Goal: Task Accomplishment & Management: Manage account settings

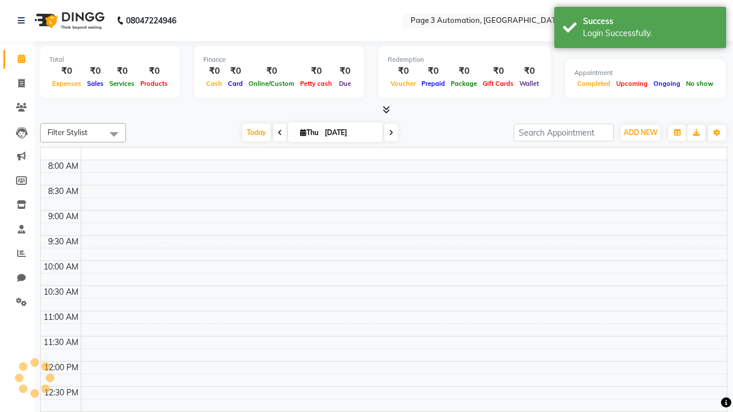
select select "en"
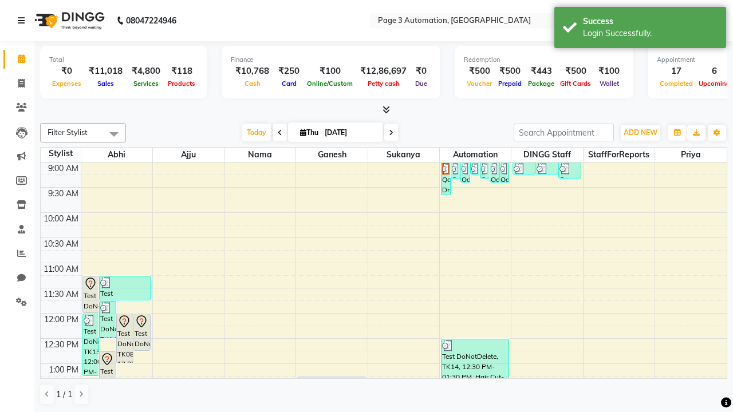
click at [23, 21] on icon at bounding box center [21, 21] width 7 height 8
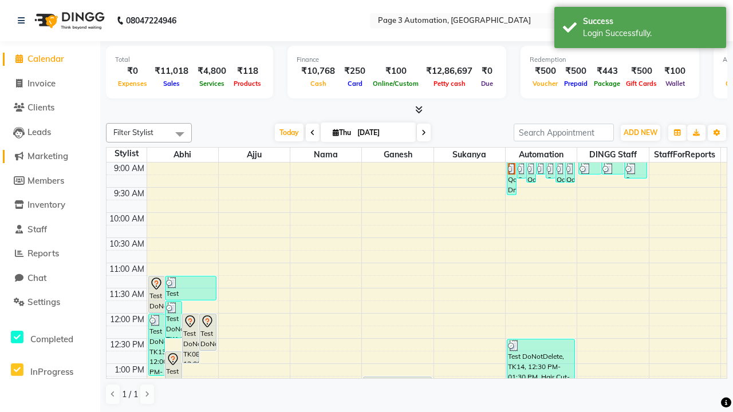
click at [50, 156] on span "Marketing" at bounding box center [47, 156] width 41 height 11
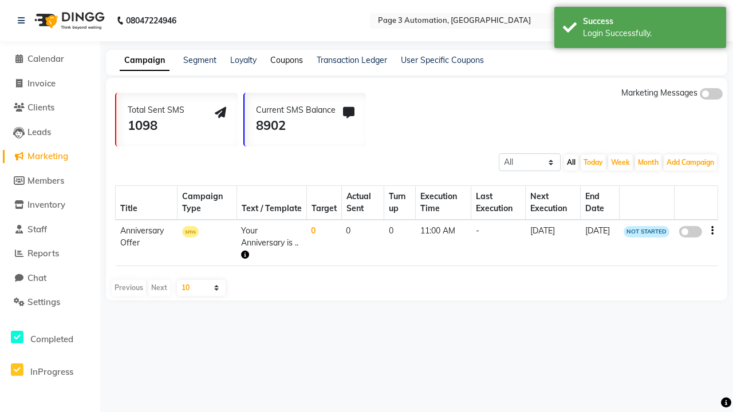
click at [286, 60] on link "Coupons" at bounding box center [286, 60] width 33 height 10
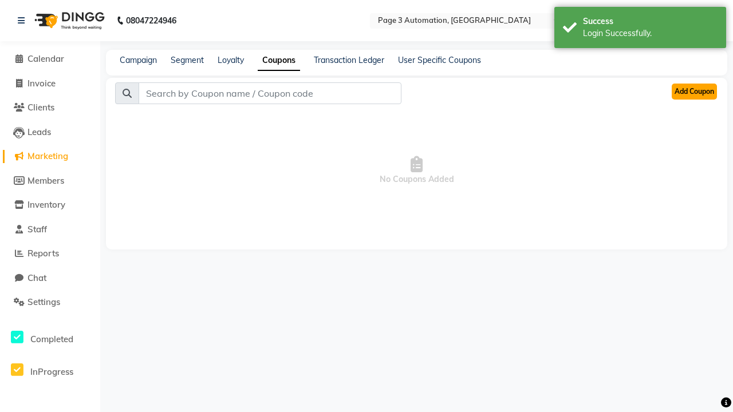
click at [694, 92] on button "Add Coupon" at bounding box center [693, 92] width 45 height 16
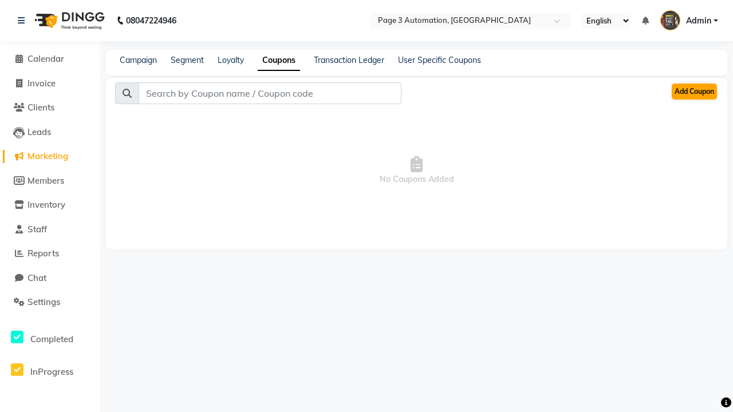
select select "ALL"
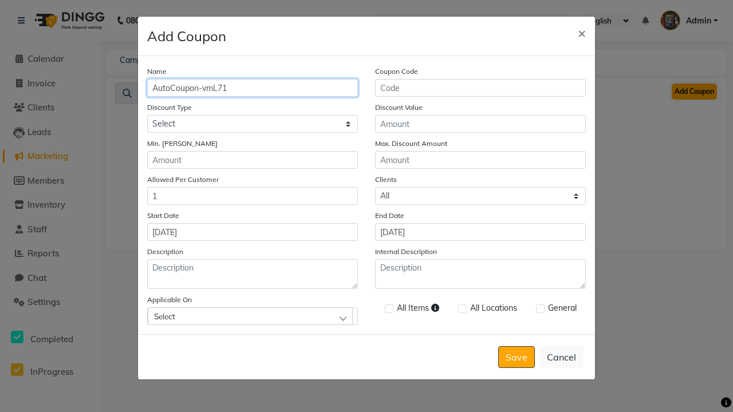
type input "AutoCoupon-vmL71"
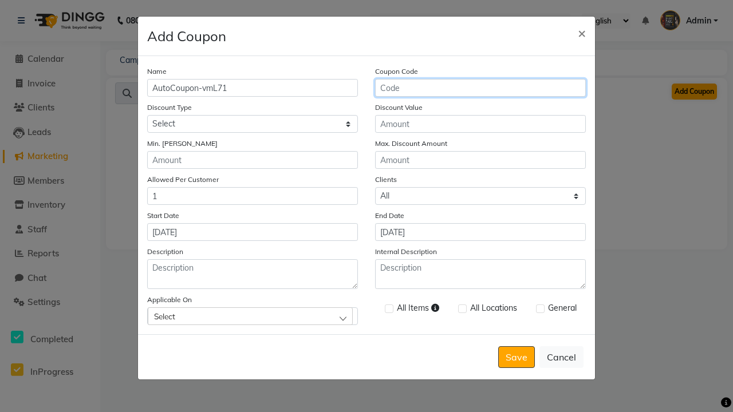
type input "AC-RCKai"
select select "PERCENTAGE"
type input "AC-RCKai"
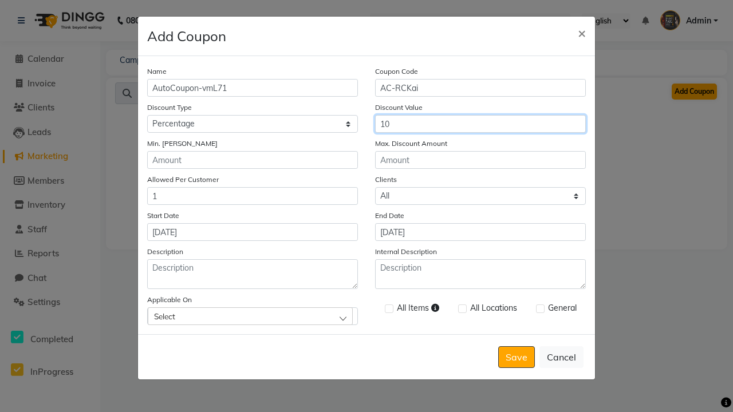
type input "10"
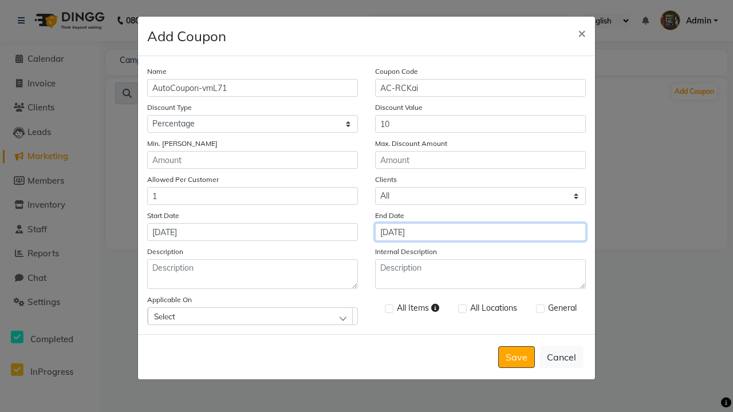
type input "[DATE]"
click at [252, 316] on div "Select" at bounding box center [250, 315] width 205 height 17
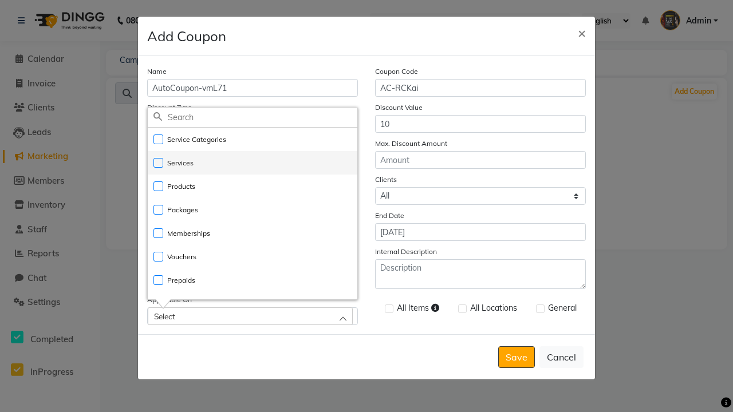
click at [252, 163] on li "Services" at bounding box center [252, 162] width 209 height 23
checkbox input "true"
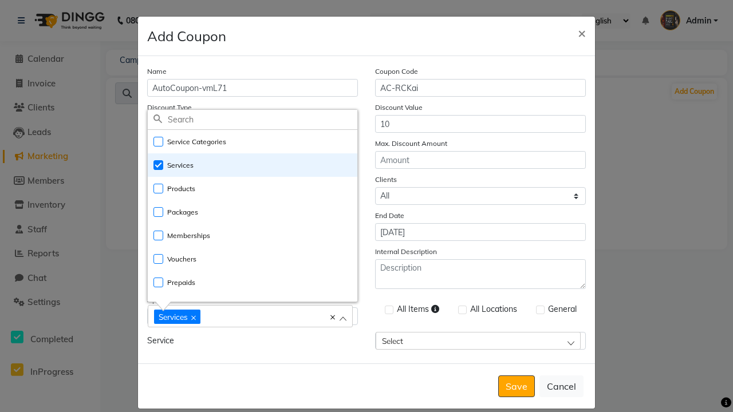
click at [252, 317] on div "Services" at bounding box center [244, 316] width 181 height 15
click at [389, 310] on label at bounding box center [389, 310] width 9 height 9
click at [389, 310] on input "checkbox" at bounding box center [388, 310] width 7 height 7
checkbox input "true"
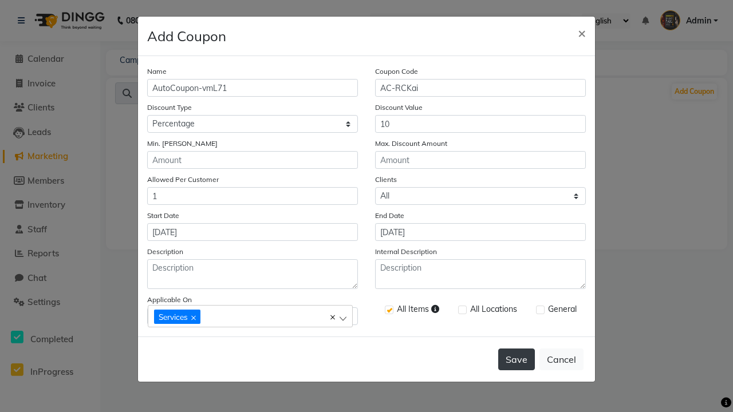
click at [516, 359] on button "Save" at bounding box center [516, 360] width 37 height 22
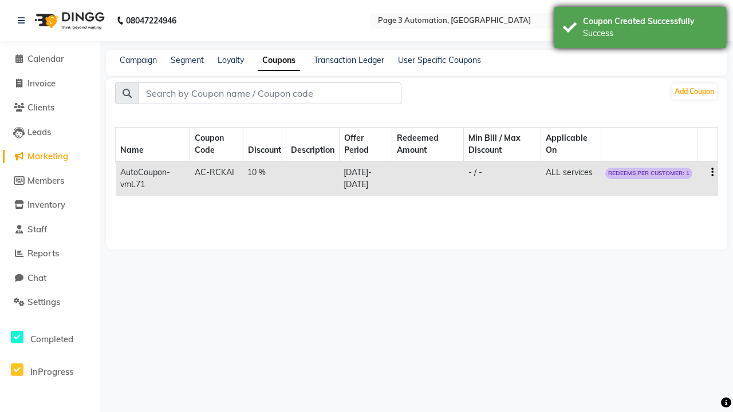
click at [640, 29] on div "Success" at bounding box center [650, 33] width 135 height 12
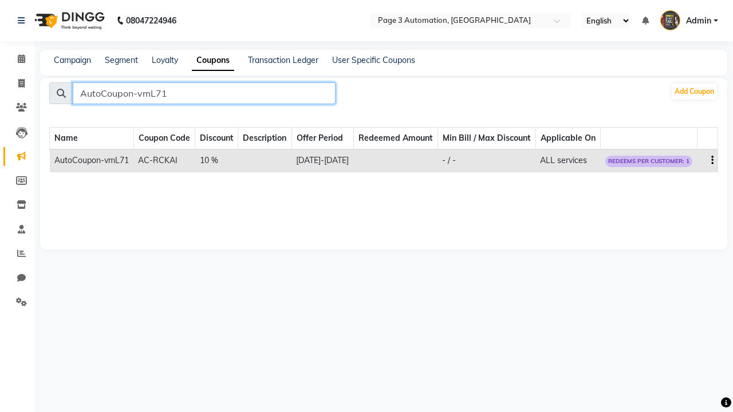
type input "AutoCoupon-vmL71"
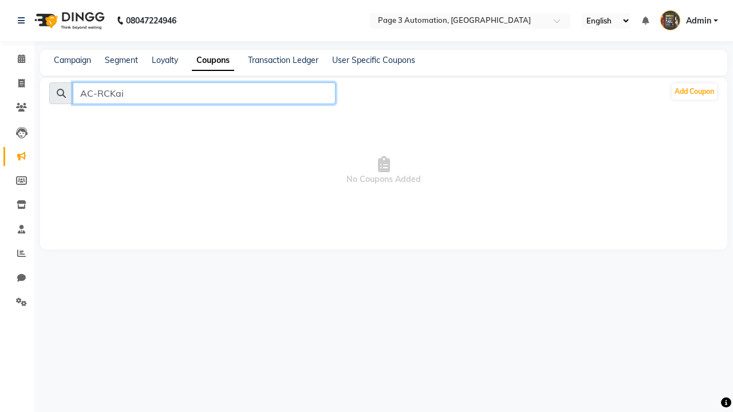
type input "AC-RCKai"
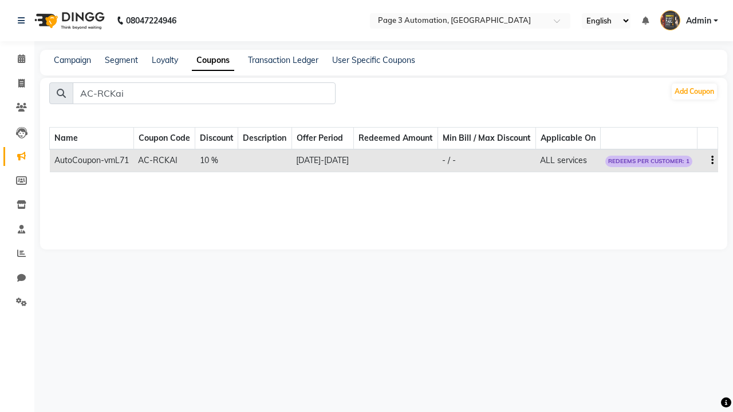
click at [711, 161] on icon "button" at bounding box center [712, 160] width 2 height 1
select select "PERCENTAGE"
select select "ALL"
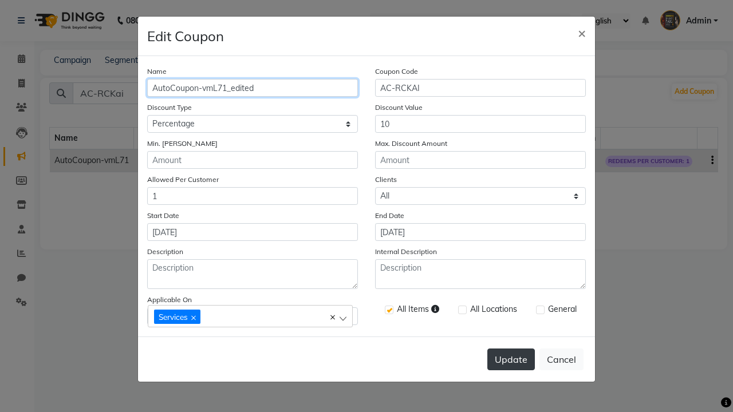
type input "AutoCoupon-vmL71_edited"
click at [511, 359] on button "Update" at bounding box center [511, 360] width 48 height 22
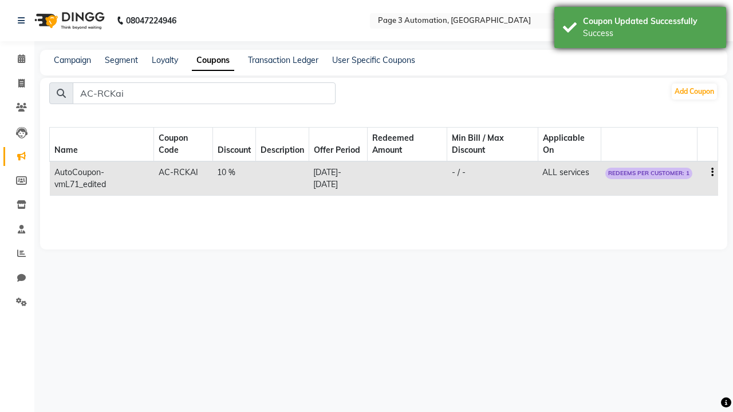
click at [640, 29] on div "Success" at bounding box center [650, 33] width 135 height 12
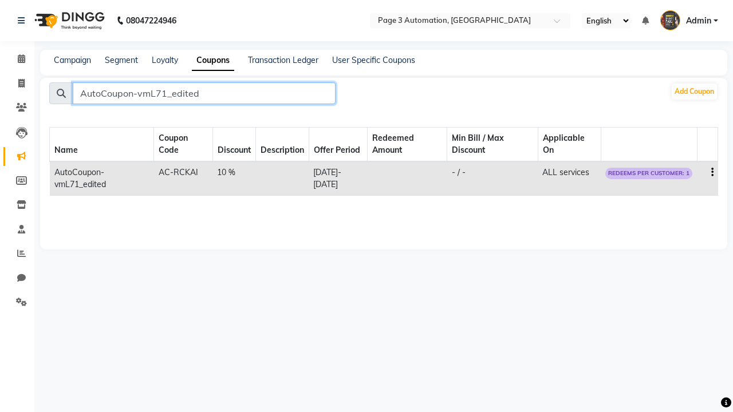
type input "AutoCoupon-vmL71_edited"
click at [711, 172] on icon "button" at bounding box center [712, 172] width 2 height 1
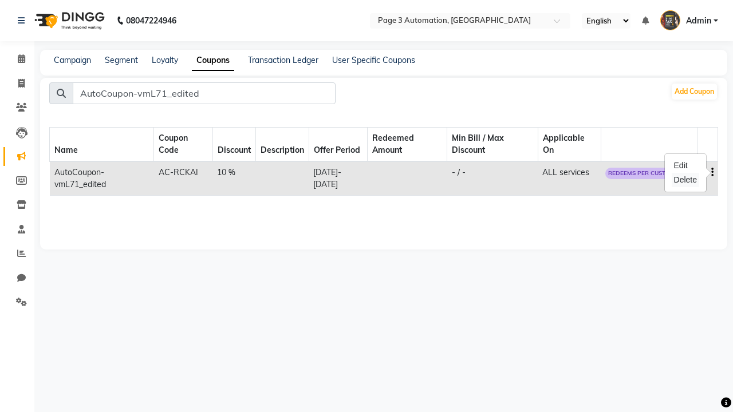
click at [685, 180] on div "Delete" at bounding box center [684, 180] width 27 height 14
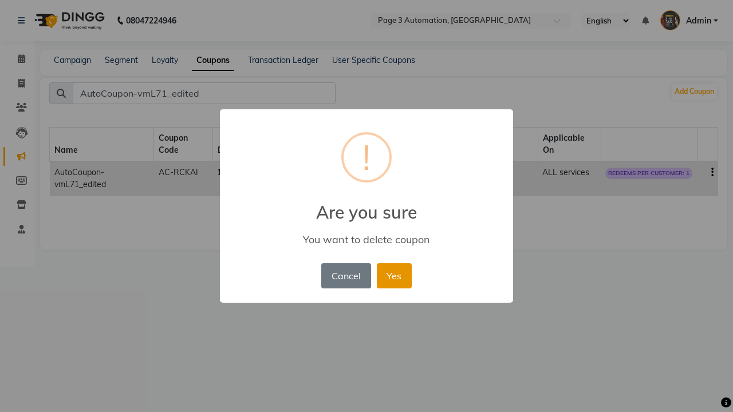
click at [394, 275] on button "Yes" at bounding box center [394, 275] width 35 height 25
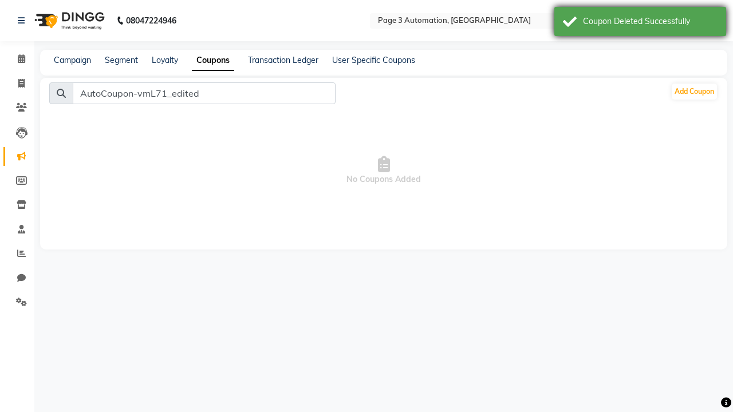
click at [640, 23] on div "Coupon Deleted Successfully" at bounding box center [650, 21] width 135 height 12
